Goal: Book appointment/travel/reservation

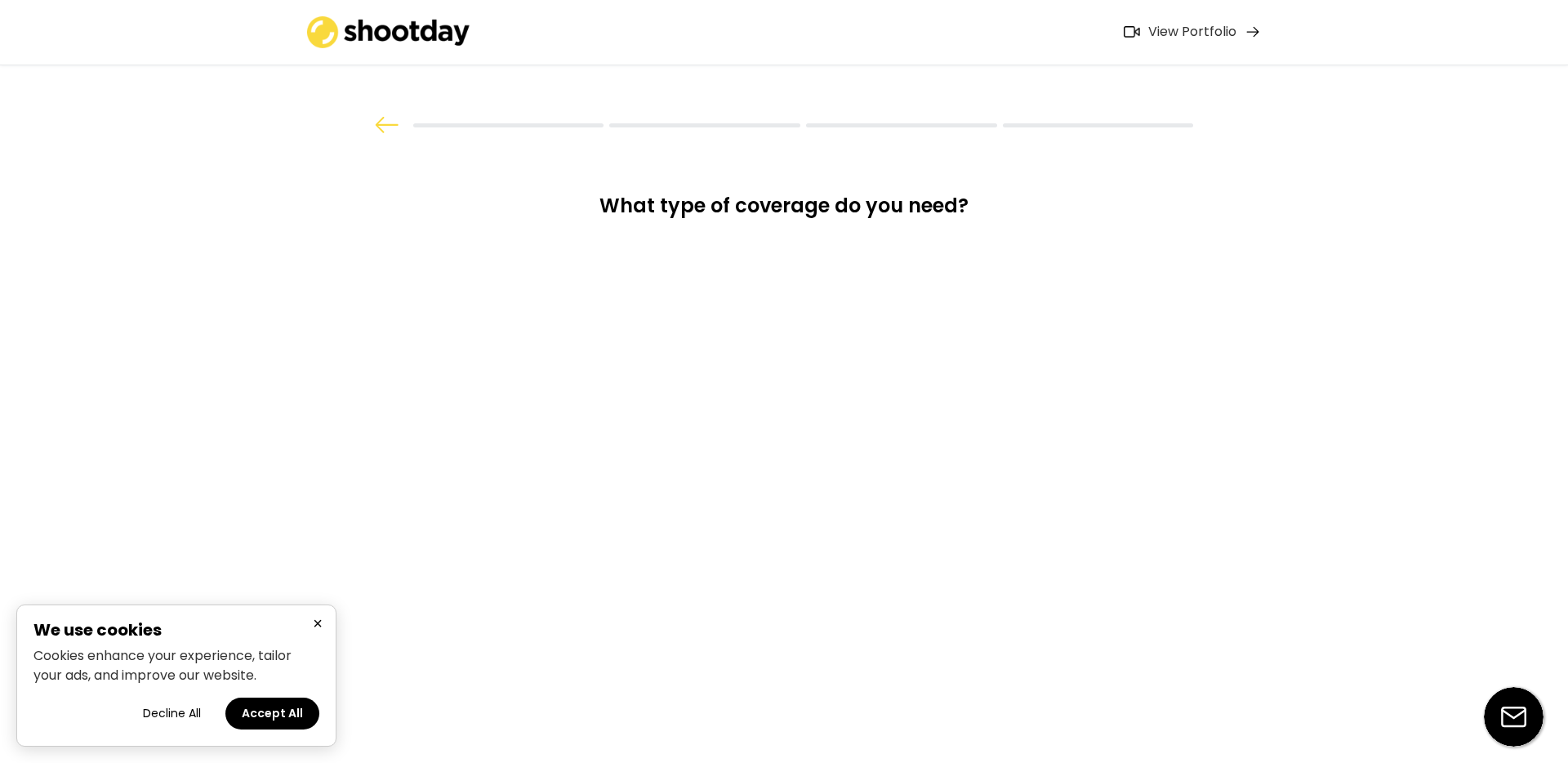
click at [318, 623] on button "×" at bounding box center [317, 624] width 20 height 21
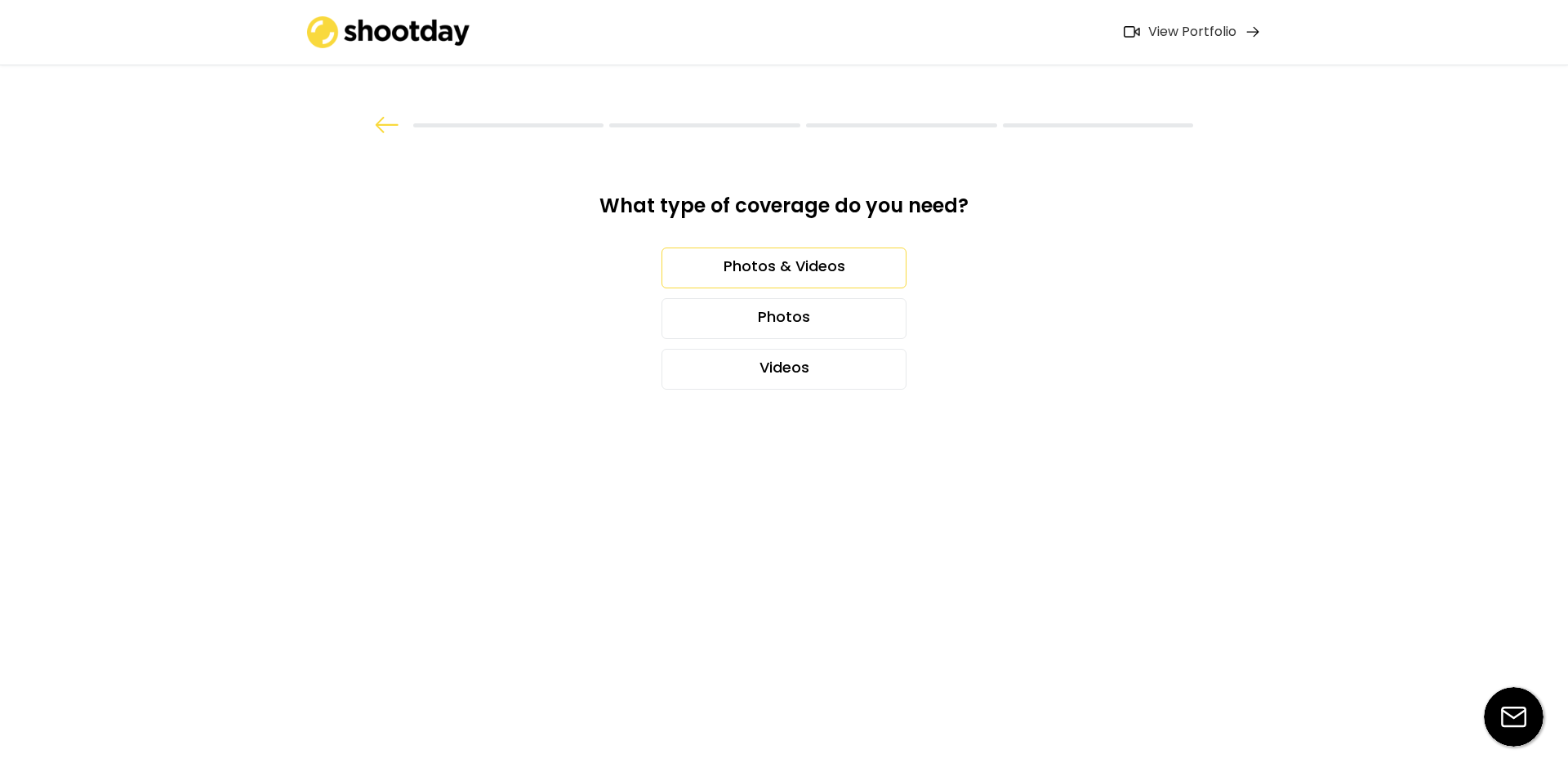
click at [787, 255] on div "Photos & Videos" at bounding box center [784, 268] width 245 height 41
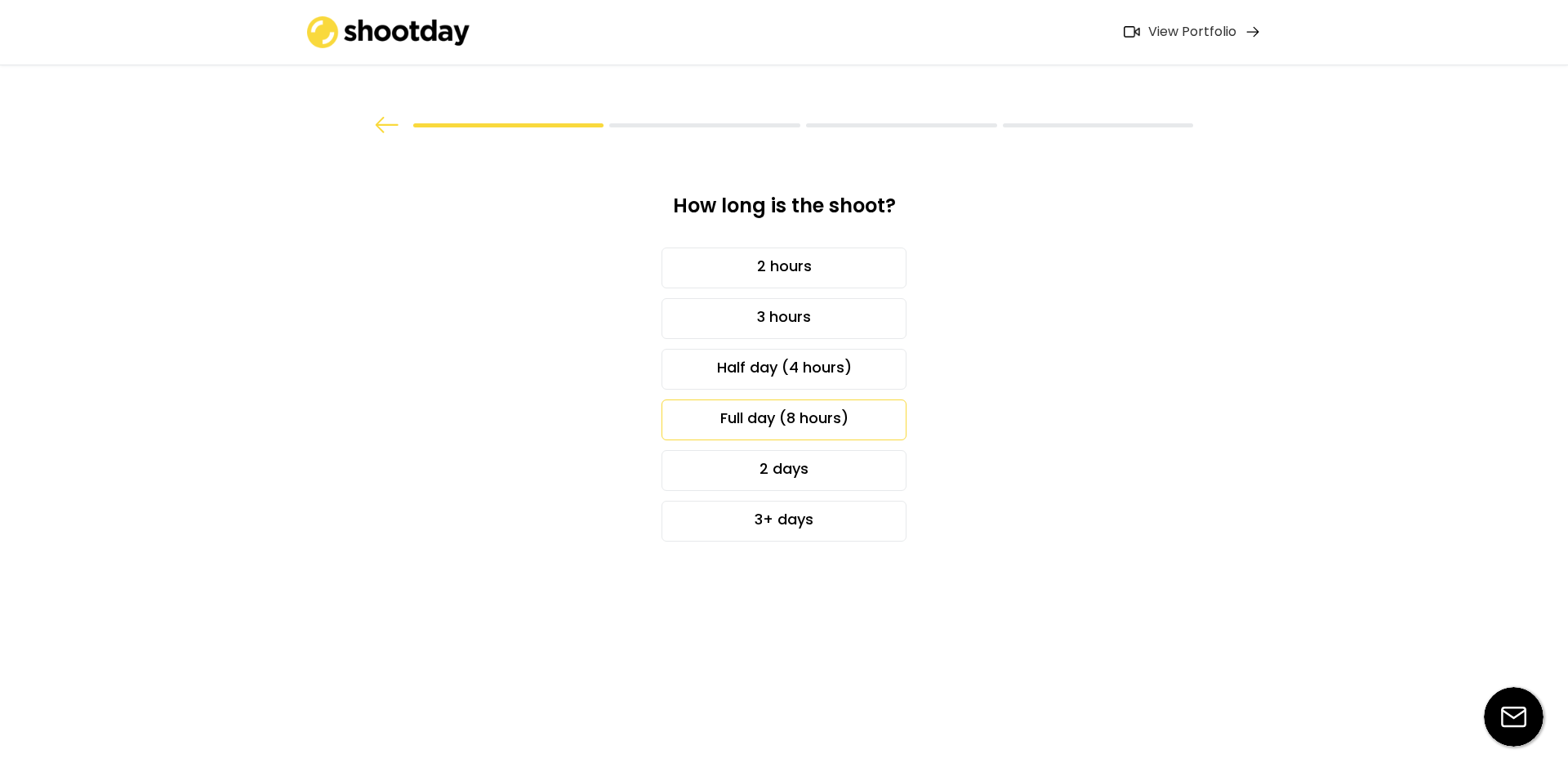
click at [844, 415] on div "Full day (8 hours)" at bounding box center [784, 419] width 245 height 41
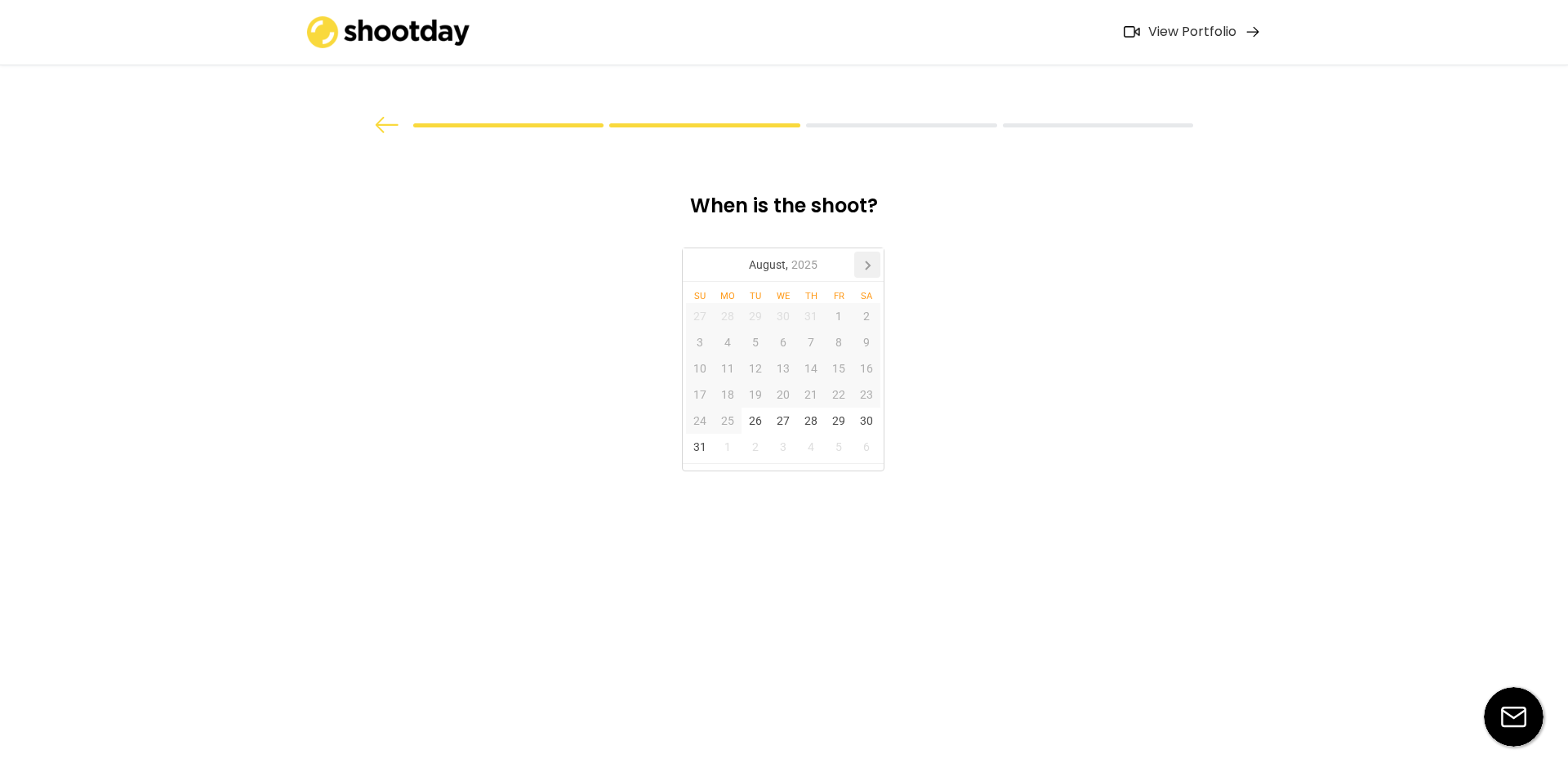
click at [871, 259] on icon at bounding box center [867, 265] width 26 height 26
click at [814, 336] on div "11" at bounding box center [810, 342] width 27 height 26
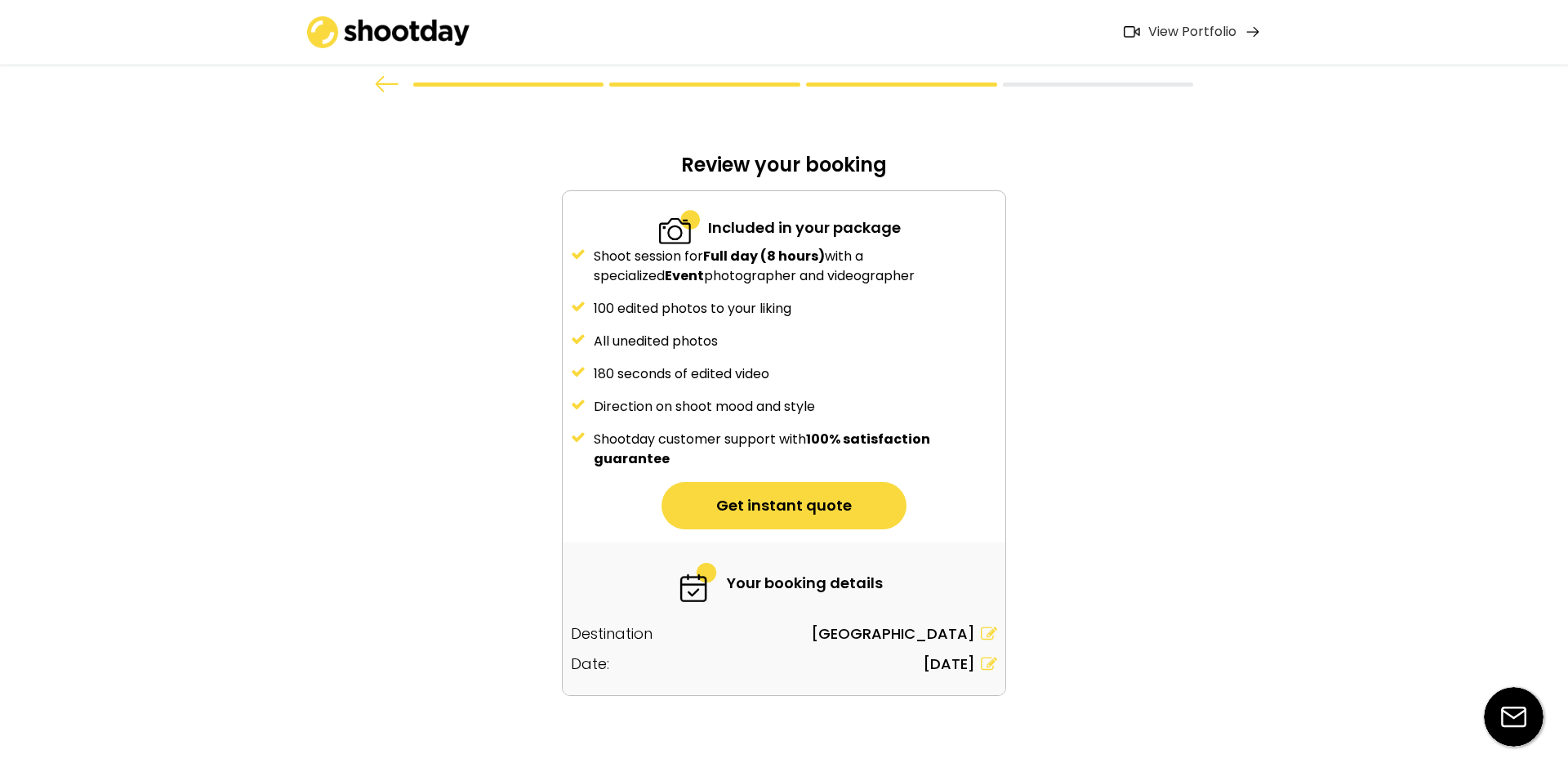
scroll to position [56, 0]
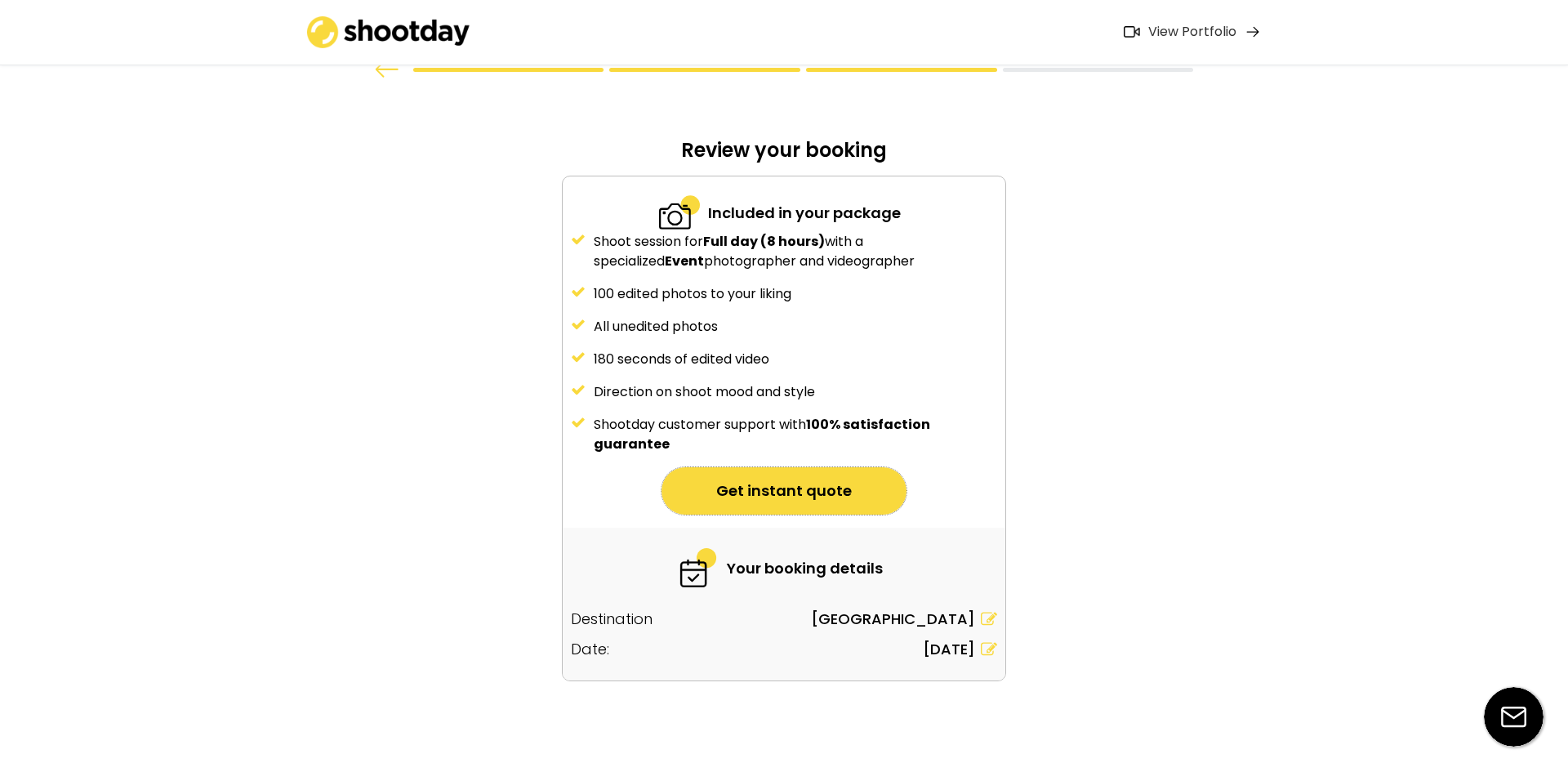
click at [835, 491] on button "Get instant quote" at bounding box center [784, 491] width 245 height 47
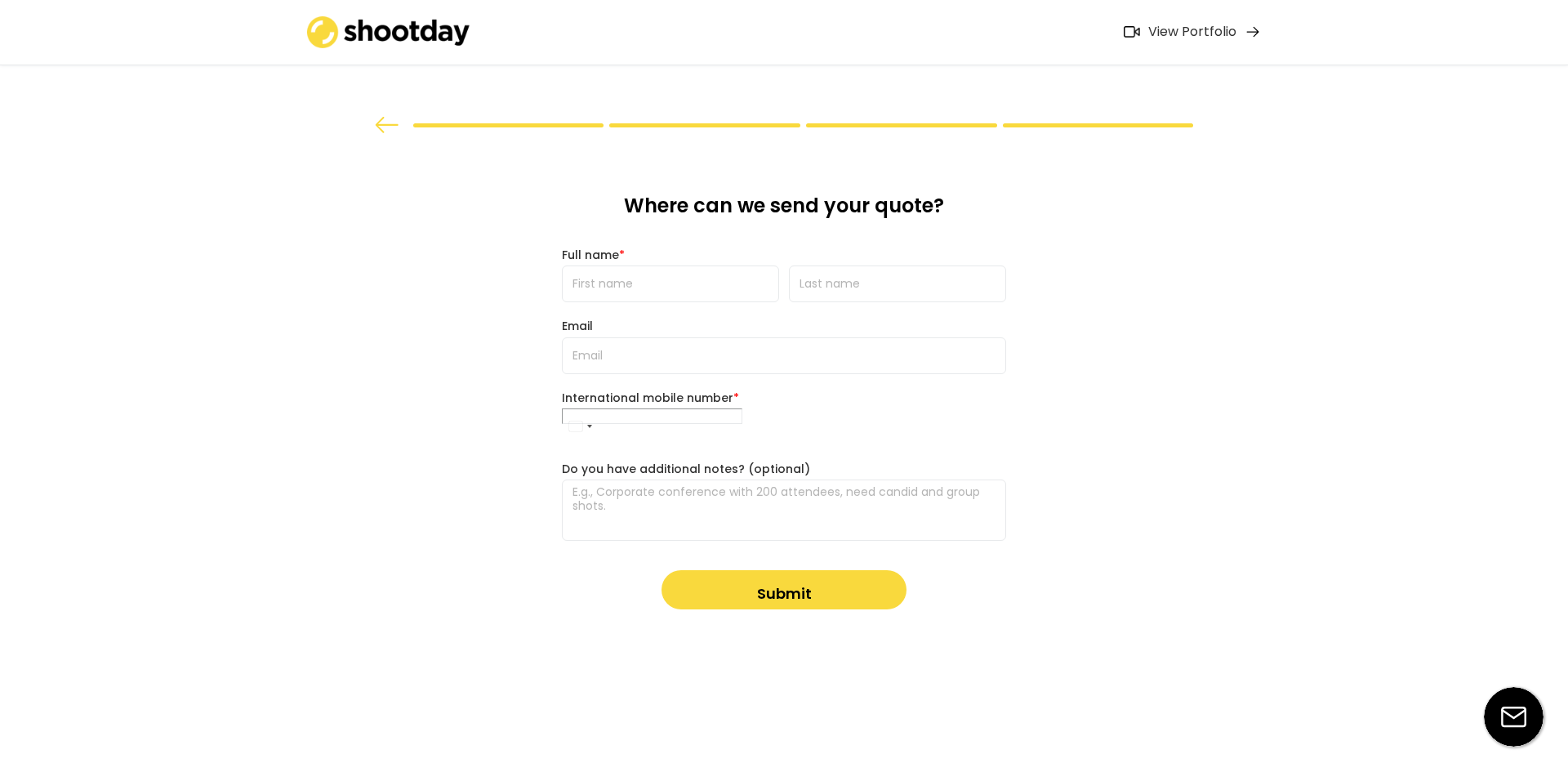
scroll to position [0, 0]
